Goal: Use online tool/utility: Use online tool/utility

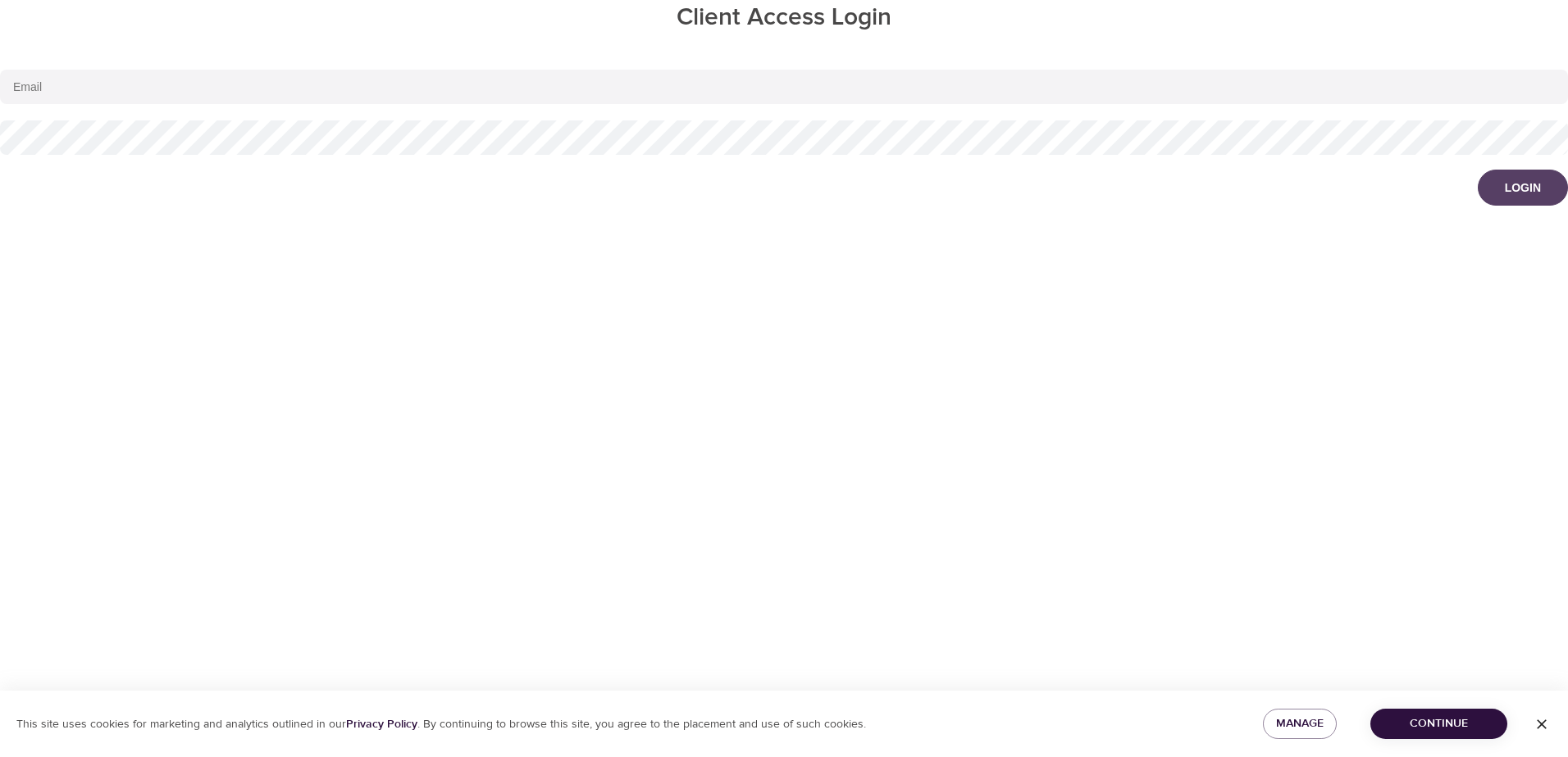
type input "[EMAIL_ADDRESS][DOMAIN_NAME]"
click at [1542, 193] on button "Login" at bounding box center [1523, 187] width 91 height 36
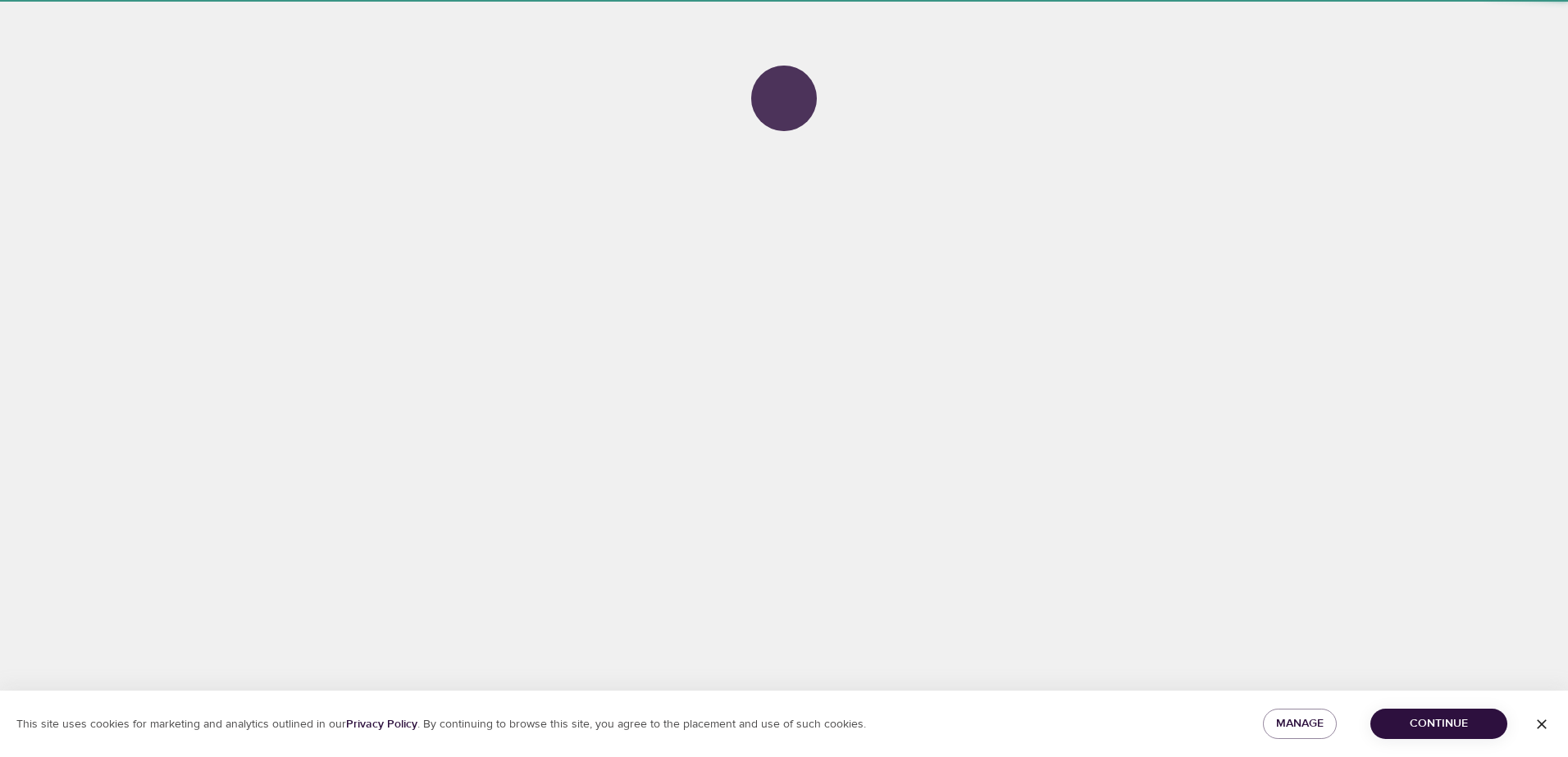
select select "643"
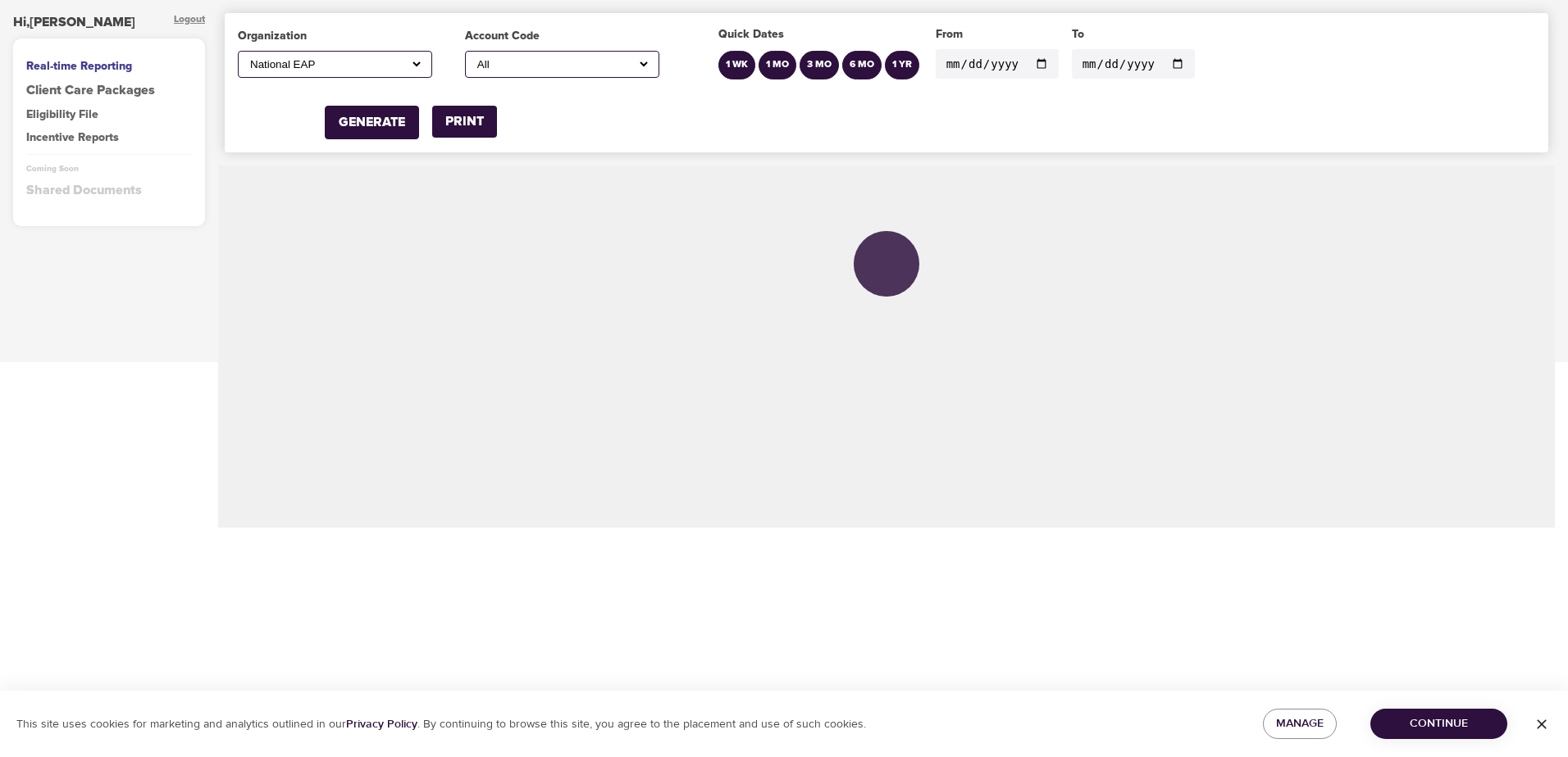
click at [497, 61] on select "All A1 Roofing Ad Graphics, Incorporated (Stafflink) [PERSON_NAME] MD [PERSON_N…" at bounding box center [561, 64] width 176 height 14
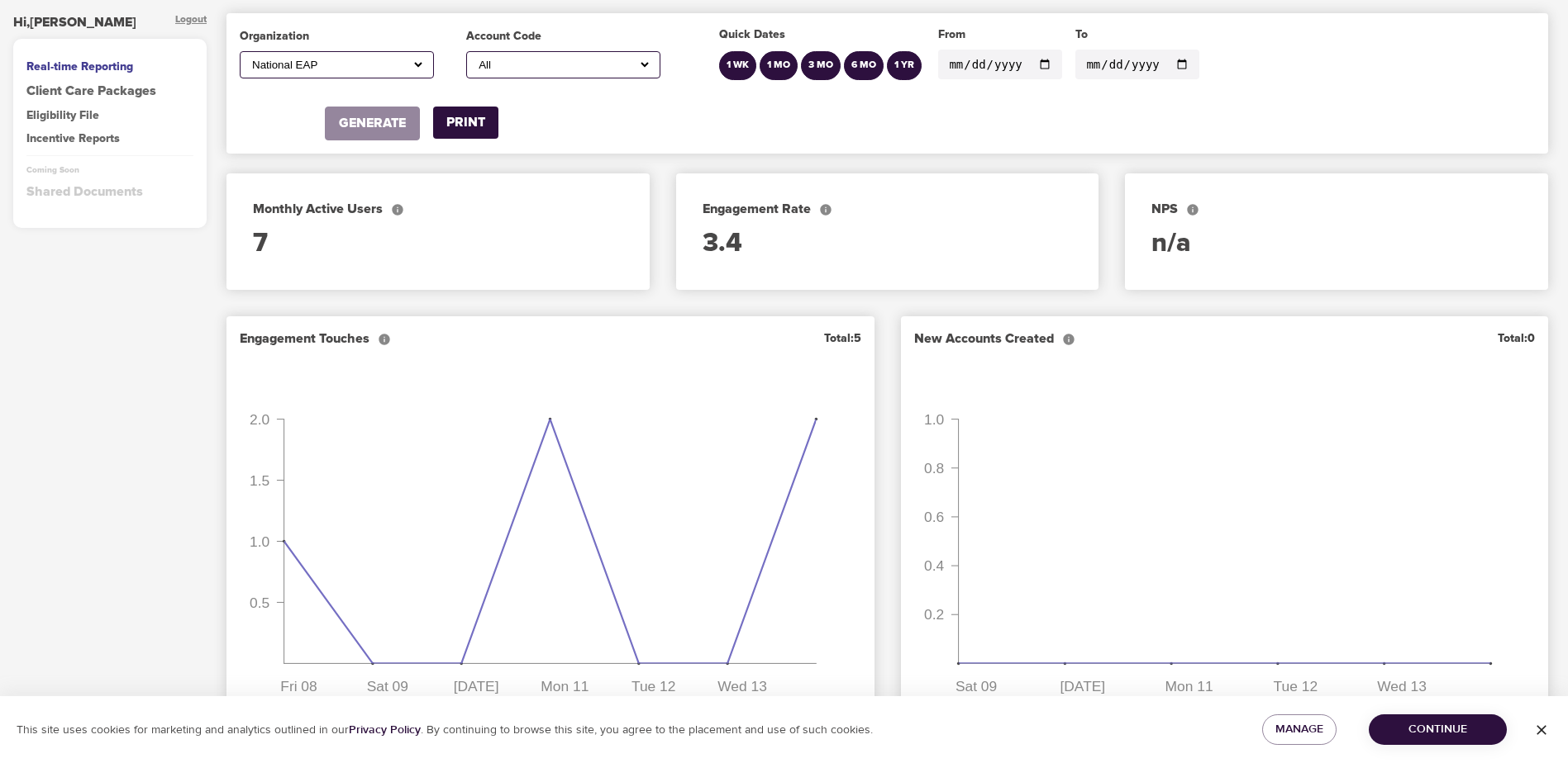
select select "whitsons"
click at [476, 58] on select "All A1 Roofing Ad Graphics, Incorporated (Stafflink) [PERSON_NAME] MD [PERSON_N…" at bounding box center [563, 64] width 176 height 14
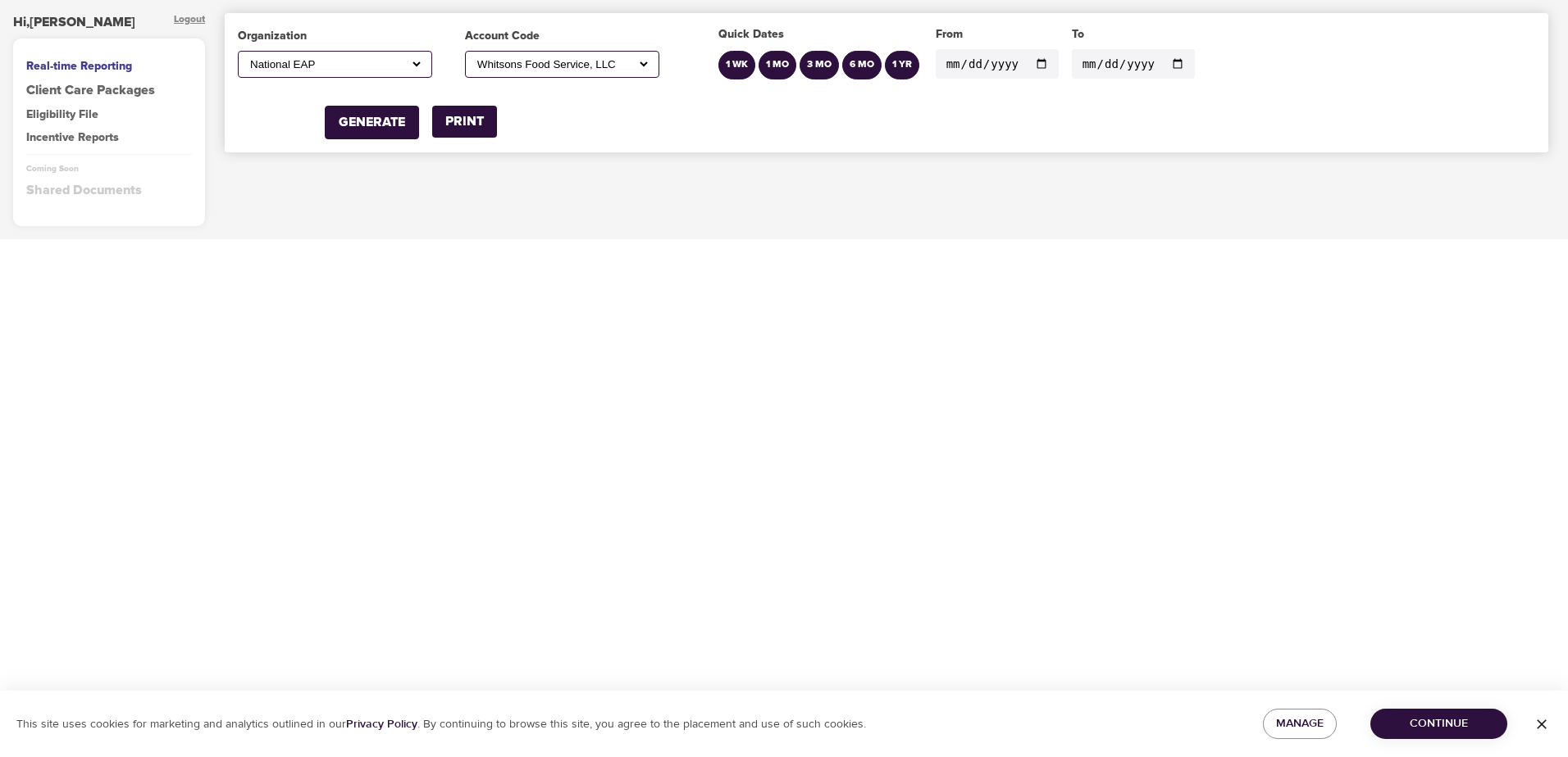
click at [1030, 72] on input "[DATE]" at bounding box center [997, 64] width 123 height 30
click at [1033, 64] on input "[DATE]" at bounding box center [997, 64] width 123 height 30
type input "[DATE]"
click at [1156, 61] on input "[DATE]" at bounding box center [1133, 64] width 123 height 30
type input "[DATE]"
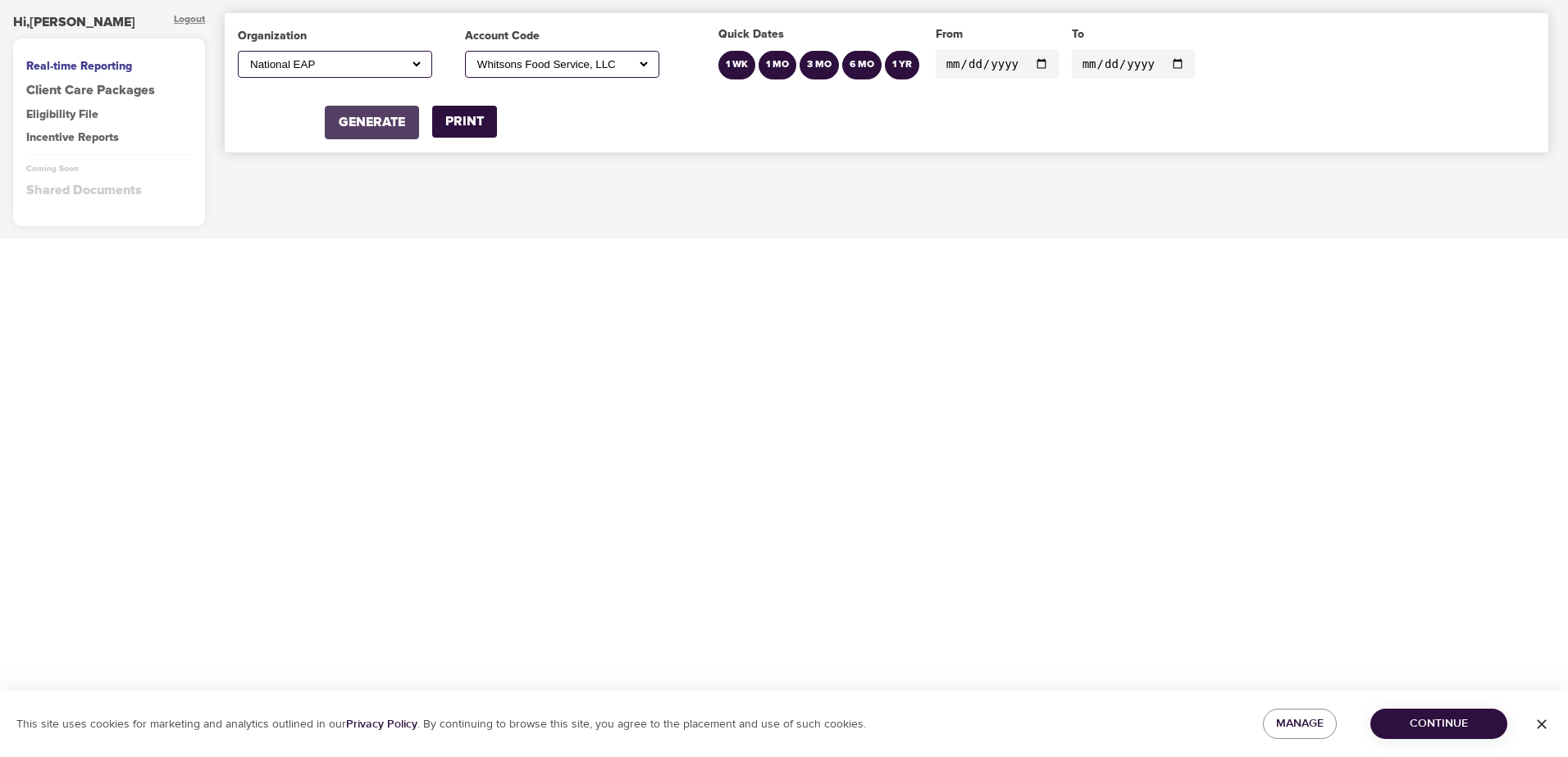
click at [362, 122] on div "GENERATE" at bounding box center [371, 122] width 66 height 19
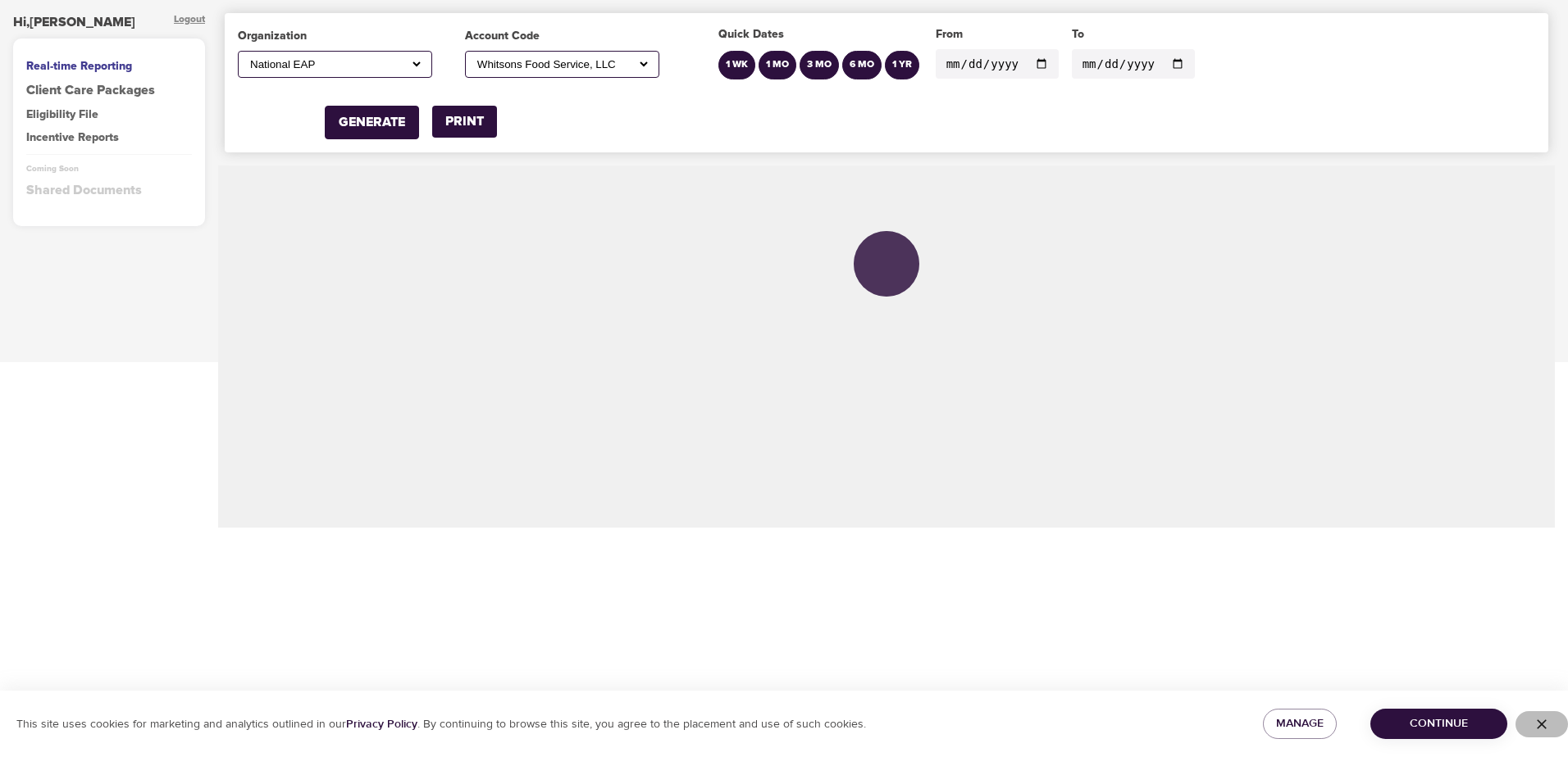
click at [1540, 729] on icon "button" at bounding box center [1541, 725] width 17 height 17
